Goal: Information Seeking & Learning: Learn about a topic

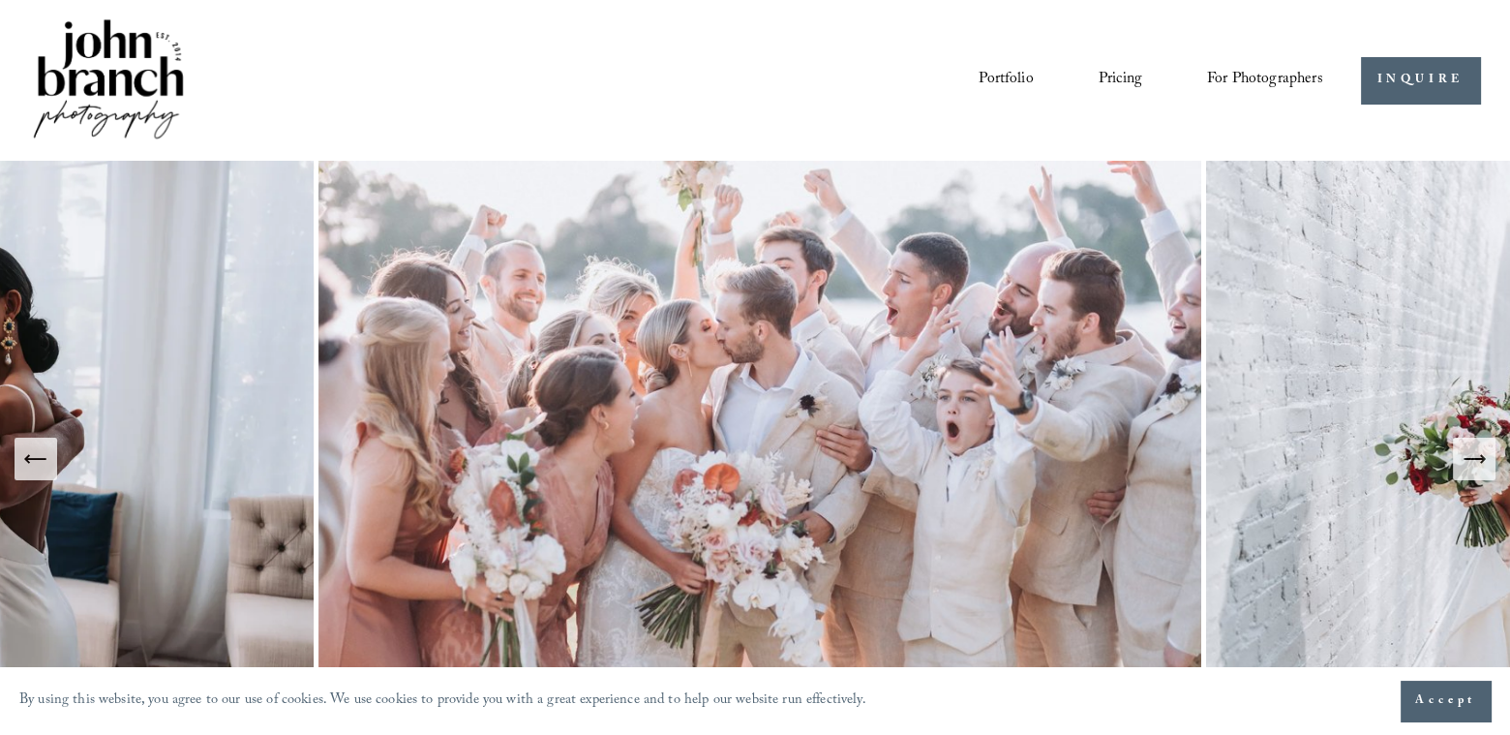
click at [1112, 80] on link "Pricing" at bounding box center [1120, 80] width 44 height 33
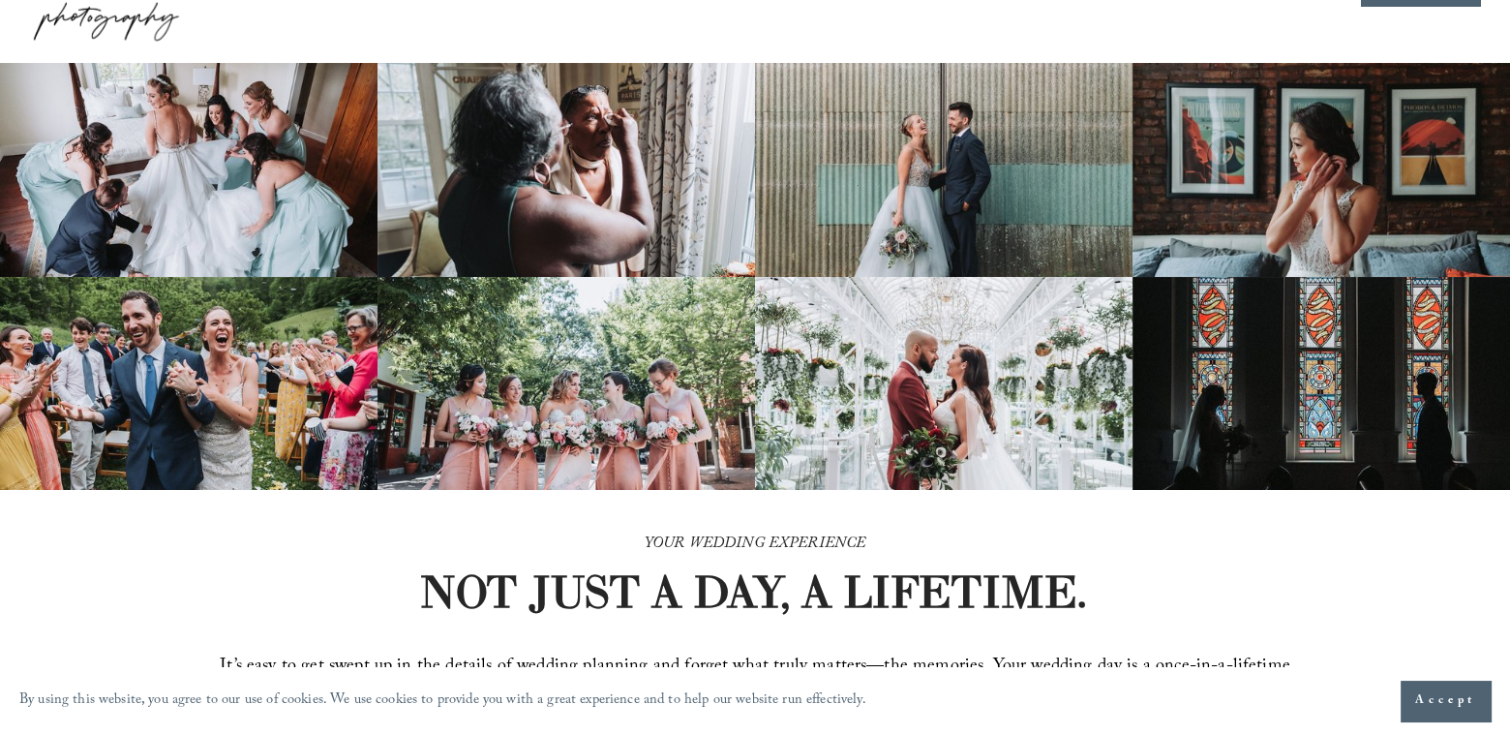
scroll to position [387, 0]
